Goal: Task Accomplishment & Management: Use online tool/utility

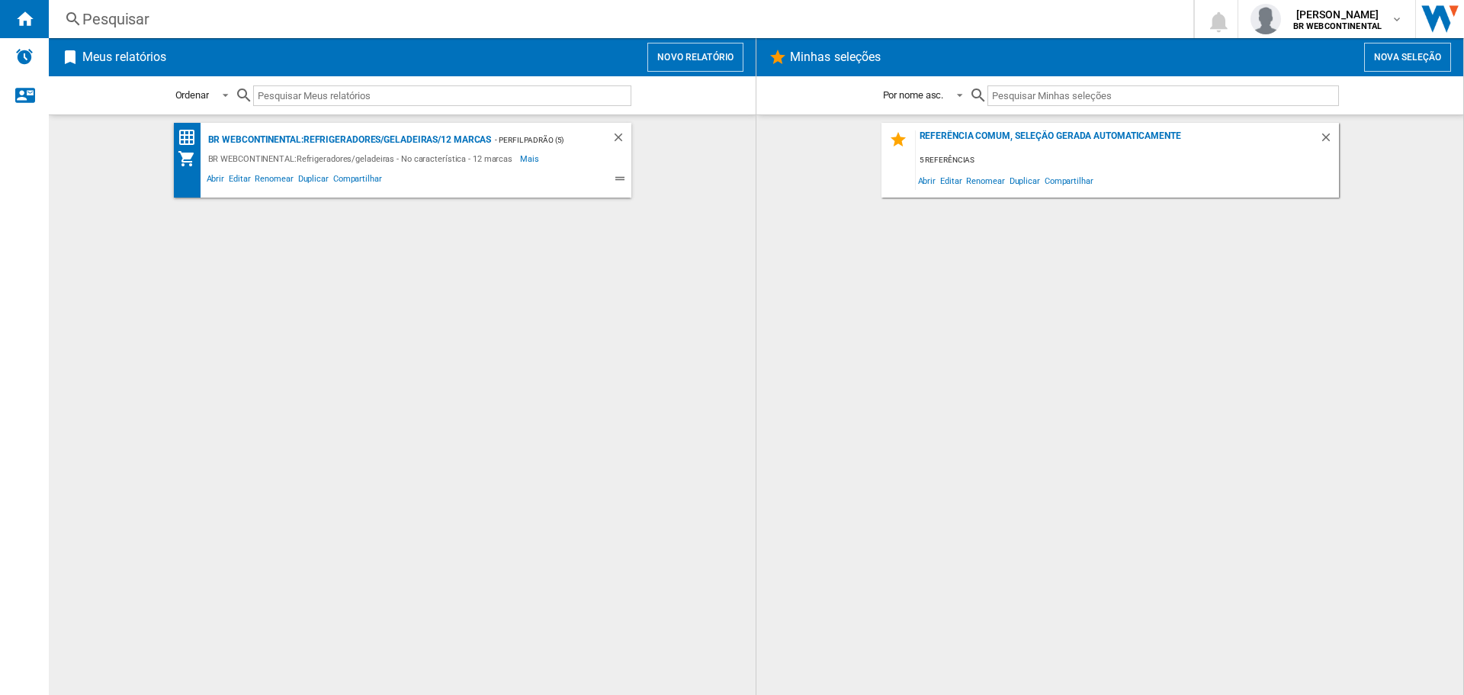
click at [681, 49] on button "Novo relatório" at bounding box center [696, 57] width 96 height 29
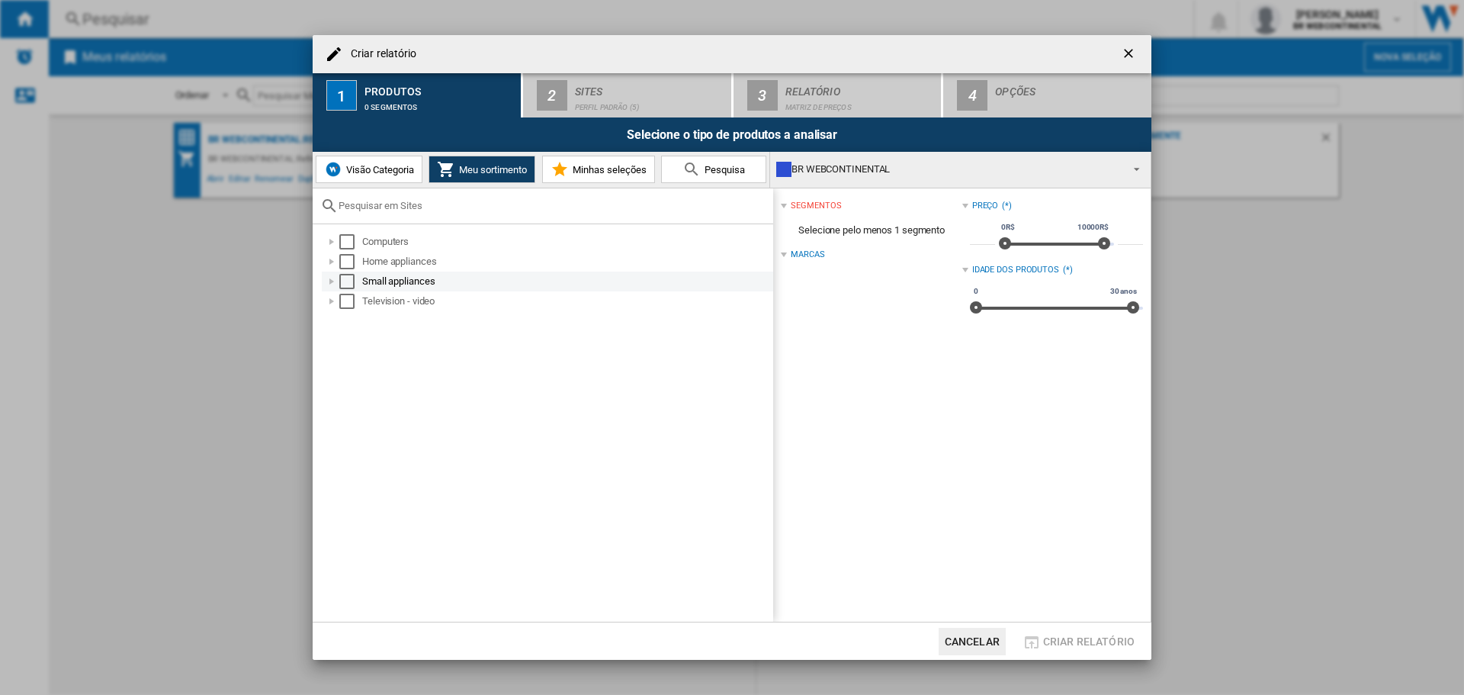
click at [345, 285] on div "Select" at bounding box center [346, 281] width 15 height 15
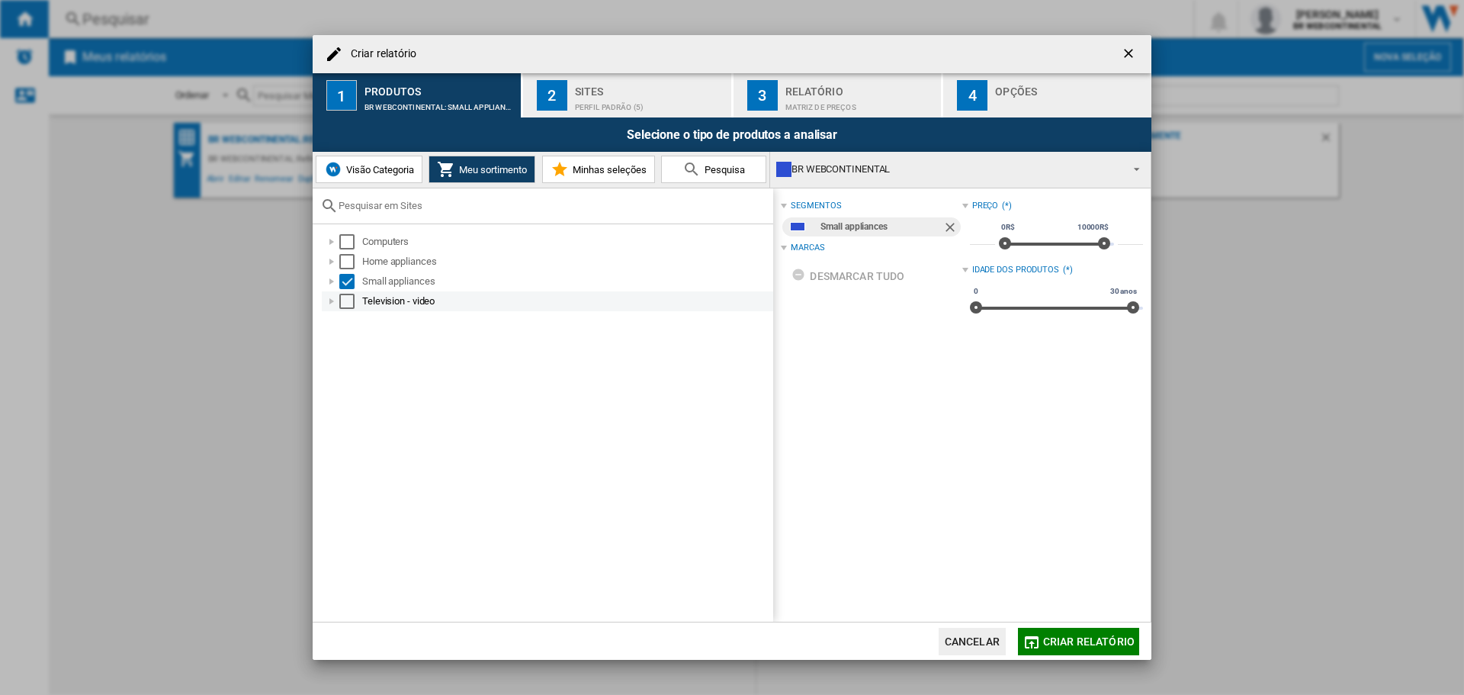
click at [352, 307] on div "Select" at bounding box center [346, 301] width 15 height 15
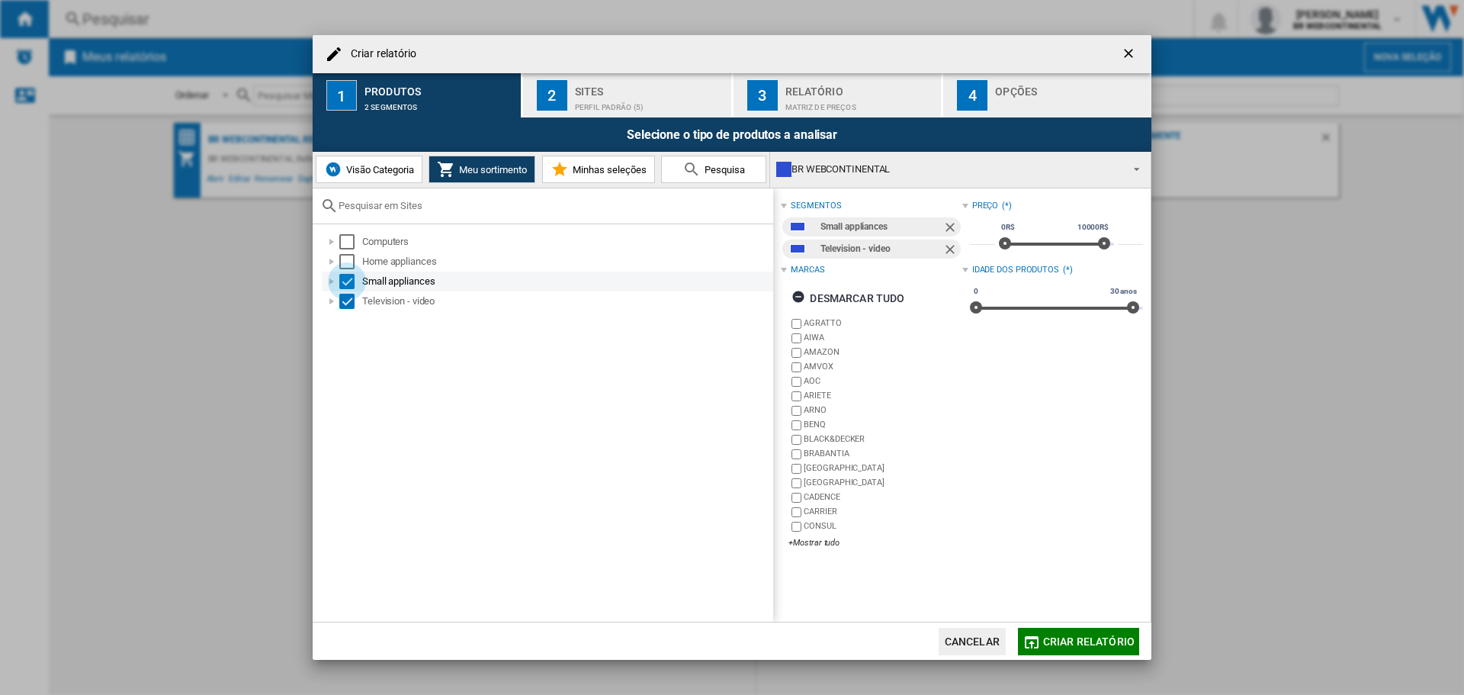
click at [347, 283] on div "Select" at bounding box center [346, 281] width 15 height 15
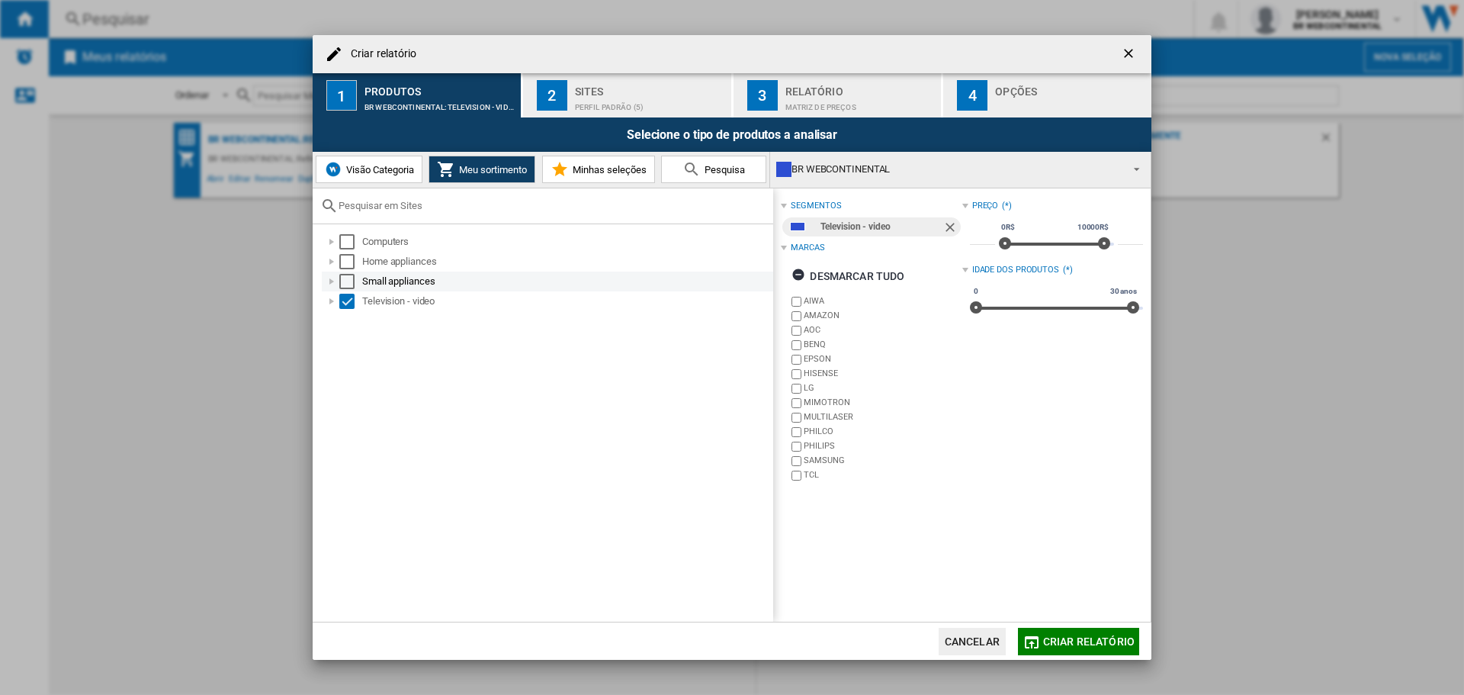
click at [376, 282] on div "Small appliances" at bounding box center [566, 281] width 409 height 15
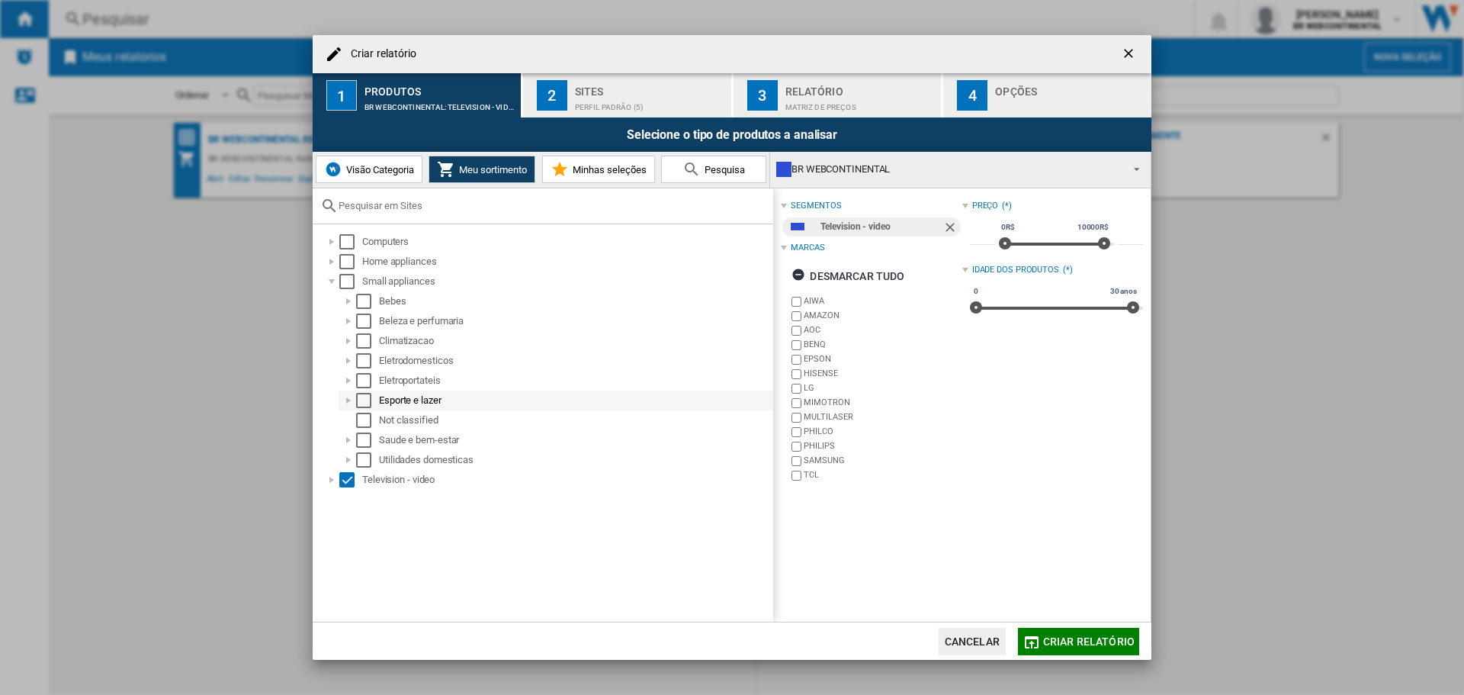
click at [397, 397] on div "Esporte e lazer" at bounding box center [575, 400] width 392 height 15
click at [431, 421] on div "Acessorios para esporte e lazer" at bounding box center [583, 420] width 375 height 15
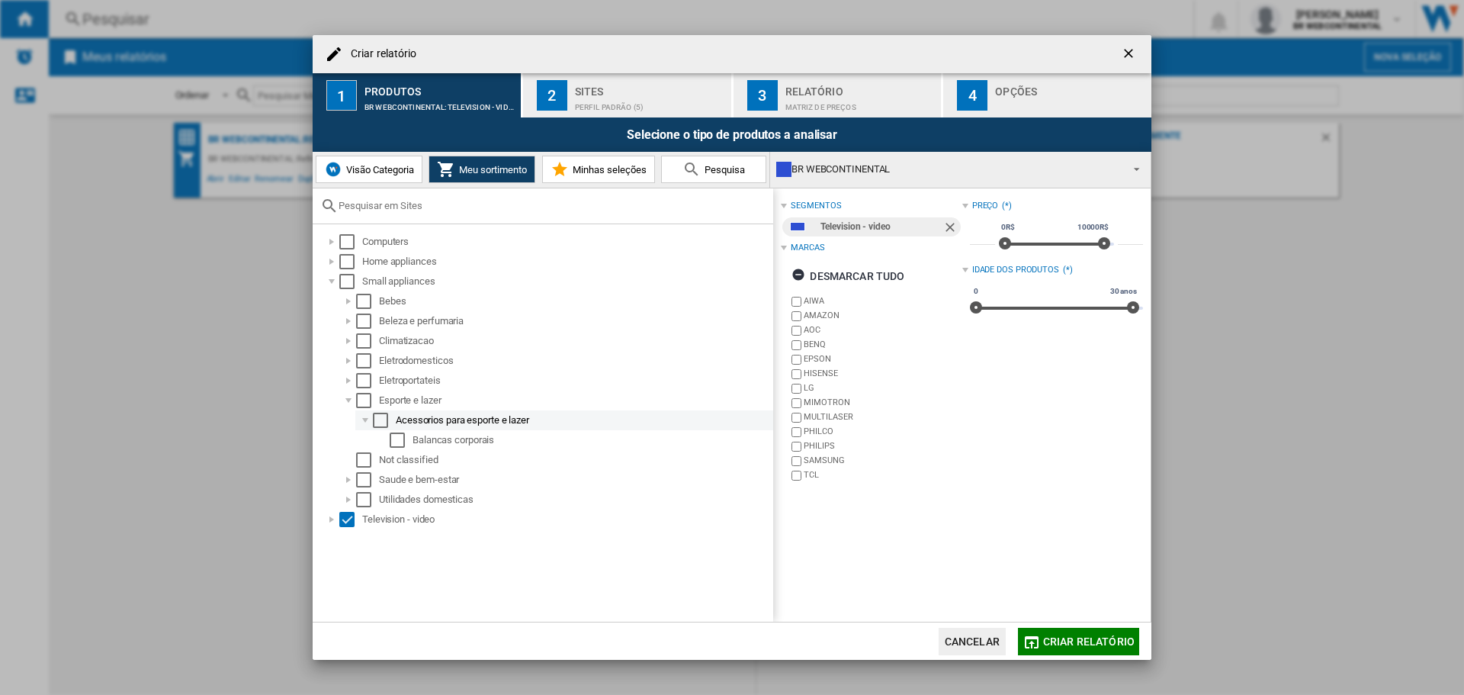
click at [439, 421] on div "Acessorios para esporte e lazer" at bounding box center [583, 420] width 375 height 15
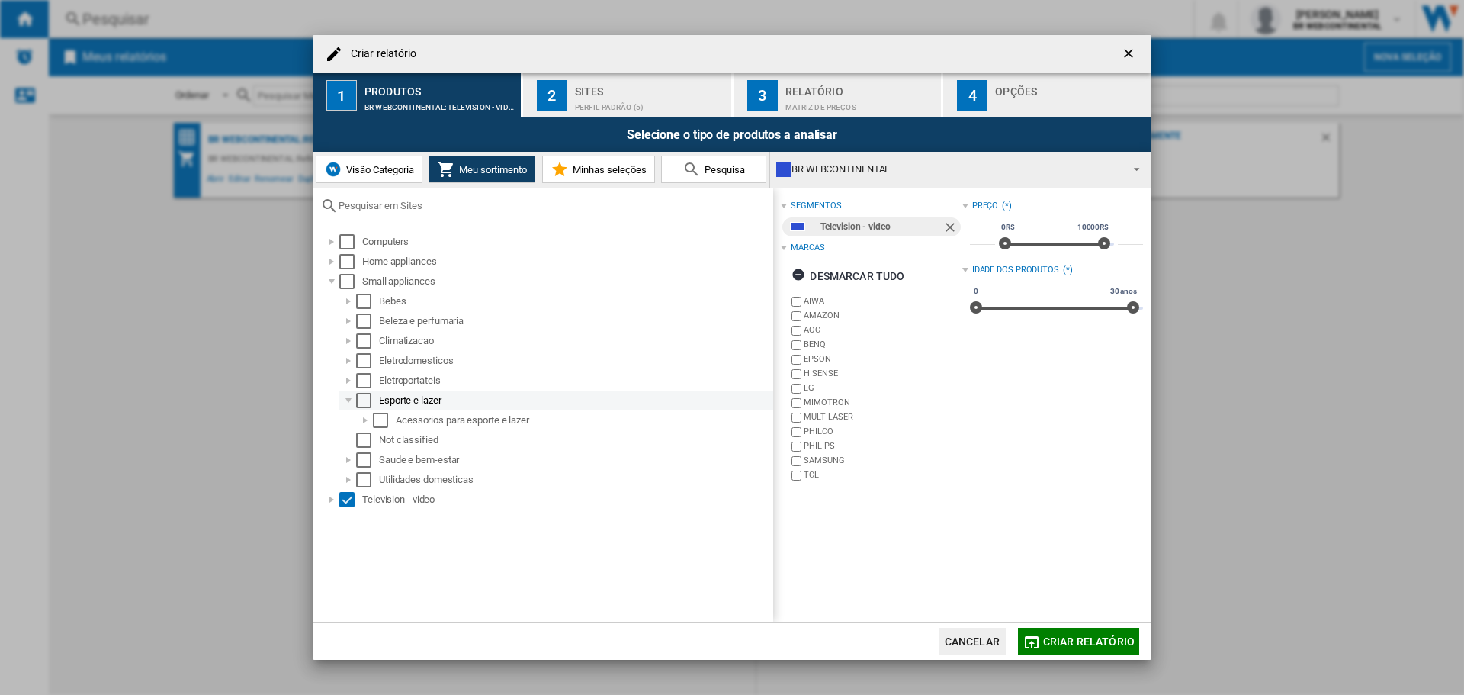
click at [413, 404] on div "Esporte e lazer" at bounding box center [575, 400] width 392 height 15
click at [410, 434] on div "Saude e bem-estar" at bounding box center [575, 439] width 392 height 15
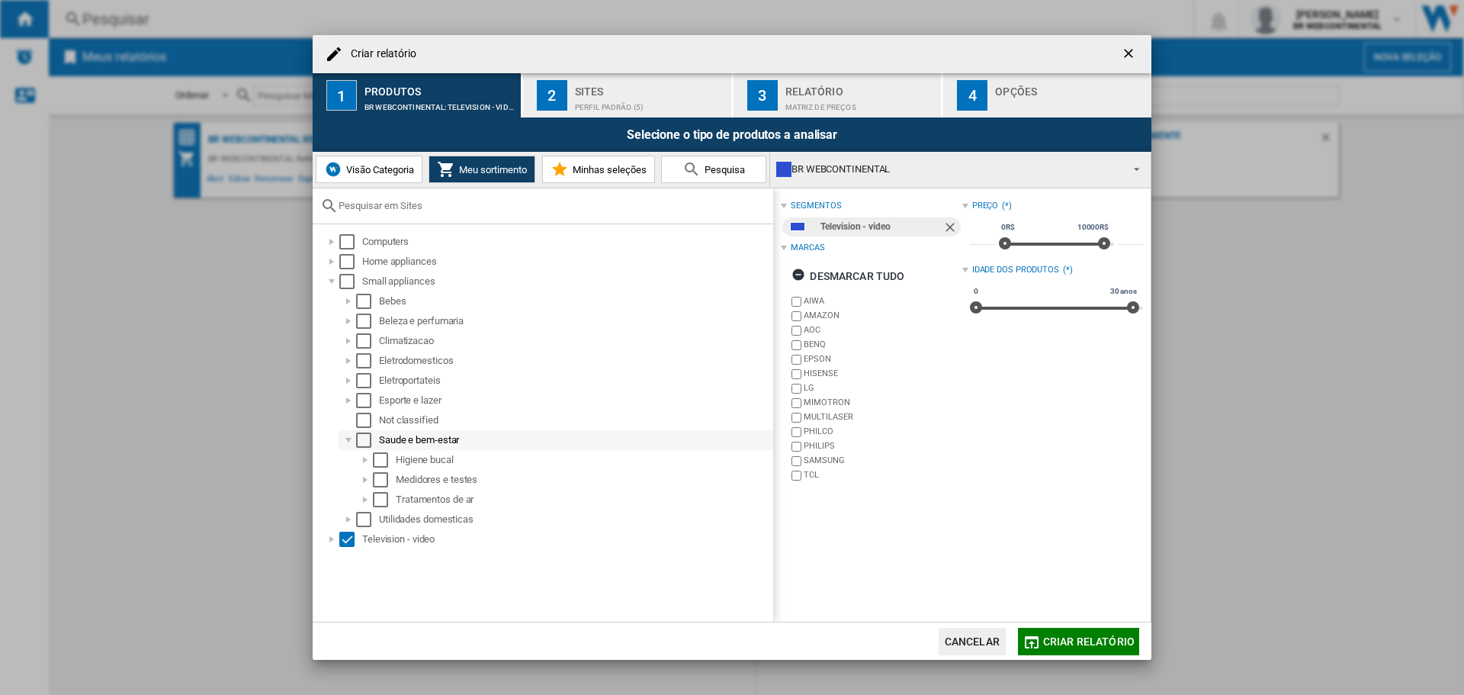
click at [420, 448] on div "Saude e bem-estar" at bounding box center [556, 440] width 435 height 20
click at [419, 445] on div "Saude e bem-estar" at bounding box center [575, 439] width 392 height 15
click at [422, 455] on div "Utilidades domesticas" at bounding box center [575, 459] width 392 height 15
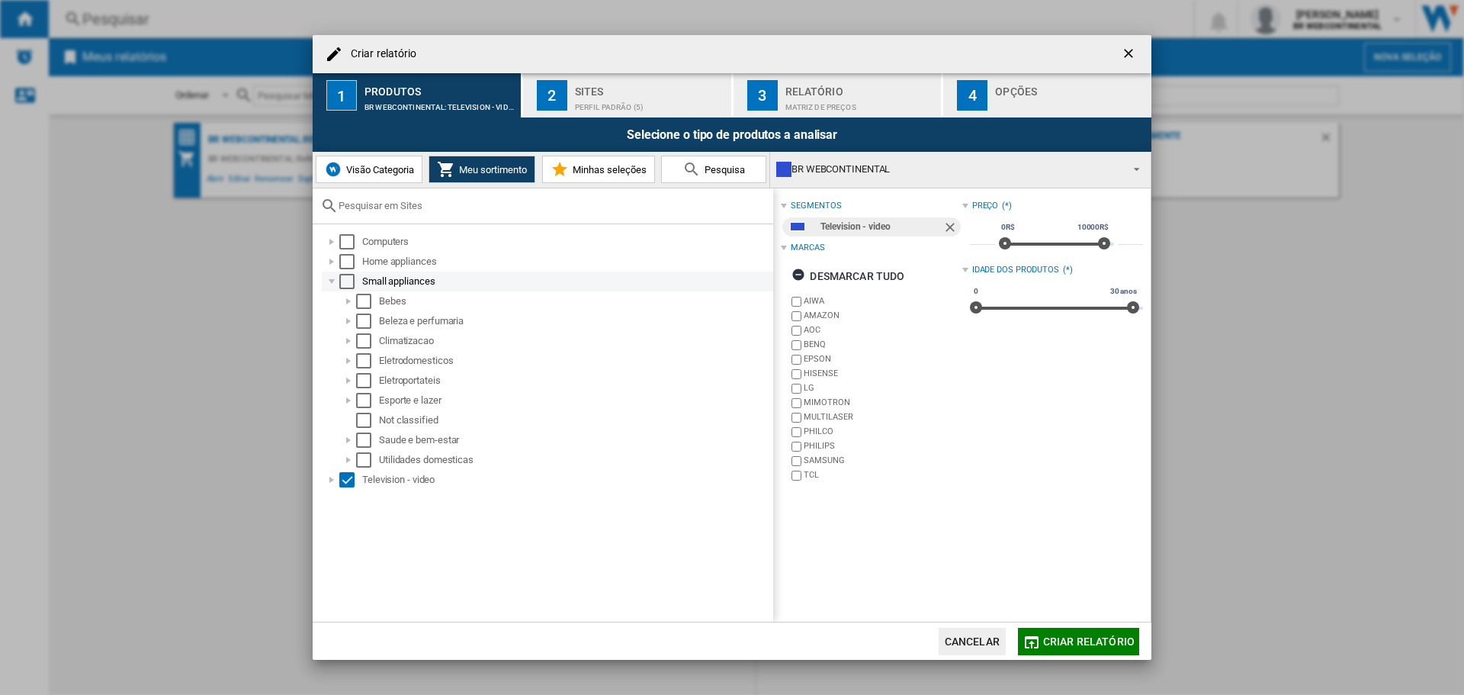
click at [396, 289] on div "Small appliances" at bounding box center [548, 282] width 452 height 20
click at [388, 286] on div "Small appliances" at bounding box center [566, 281] width 409 height 15
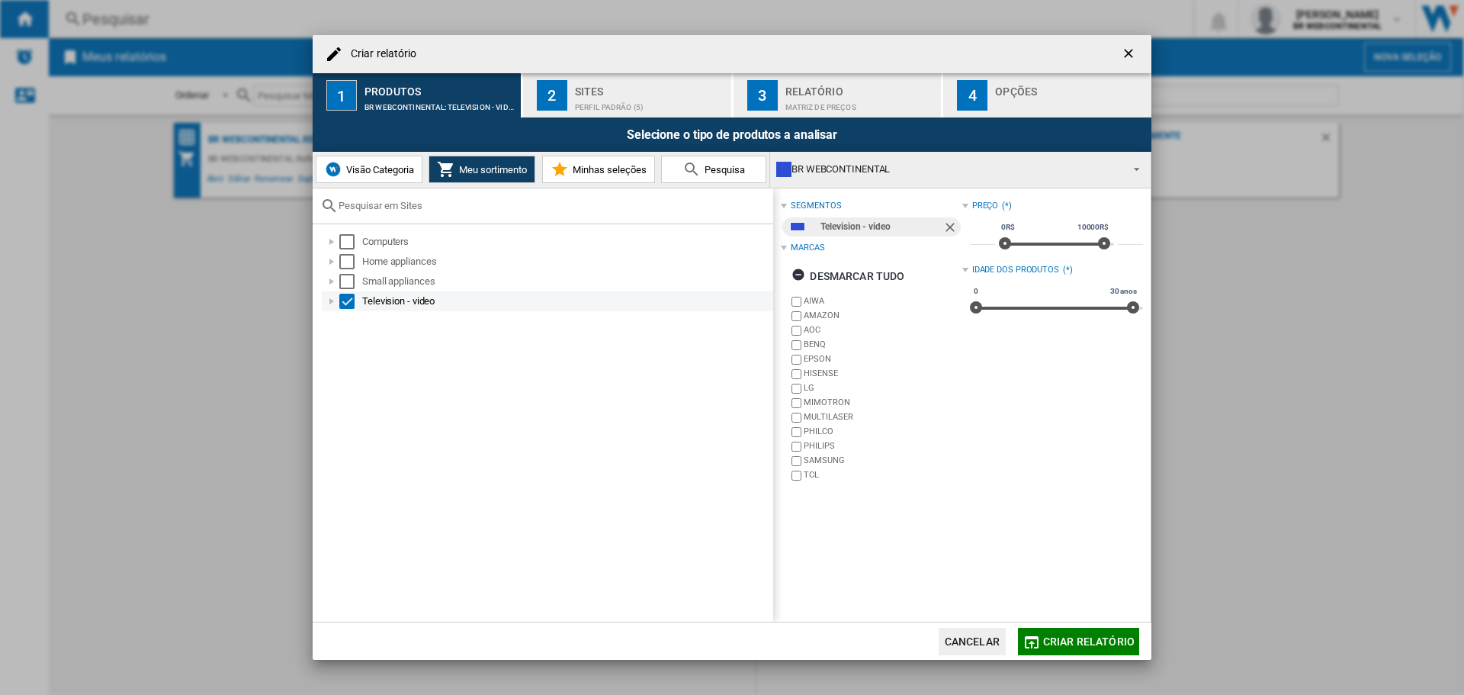
click at [376, 297] on div "Television - video" at bounding box center [566, 301] width 409 height 15
click at [405, 318] on div "Tv, audio e video" at bounding box center [575, 320] width 392 height 15
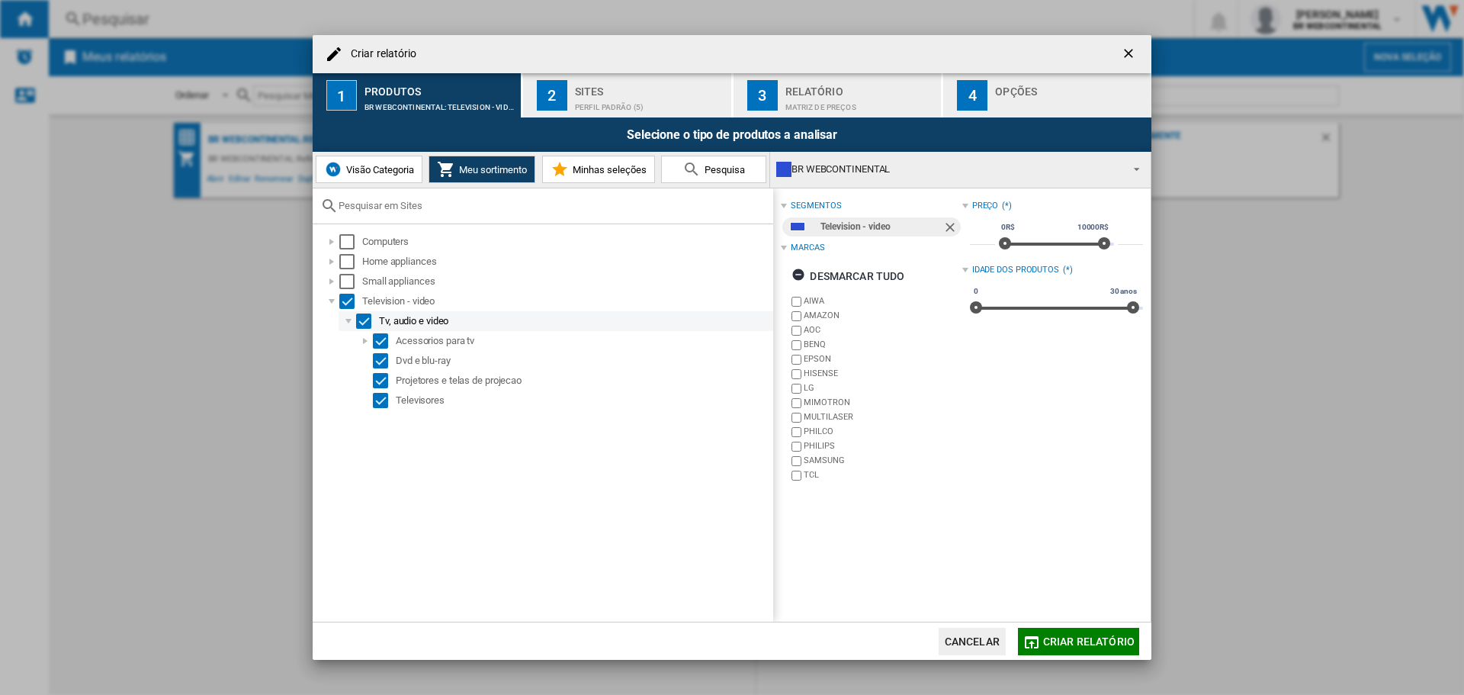
click at [405, 318] on div "Tv, audio e video" at bounding box center [575, 320] width 392 height 15
